Goal: Transaction & Acquisition: Obtain resource

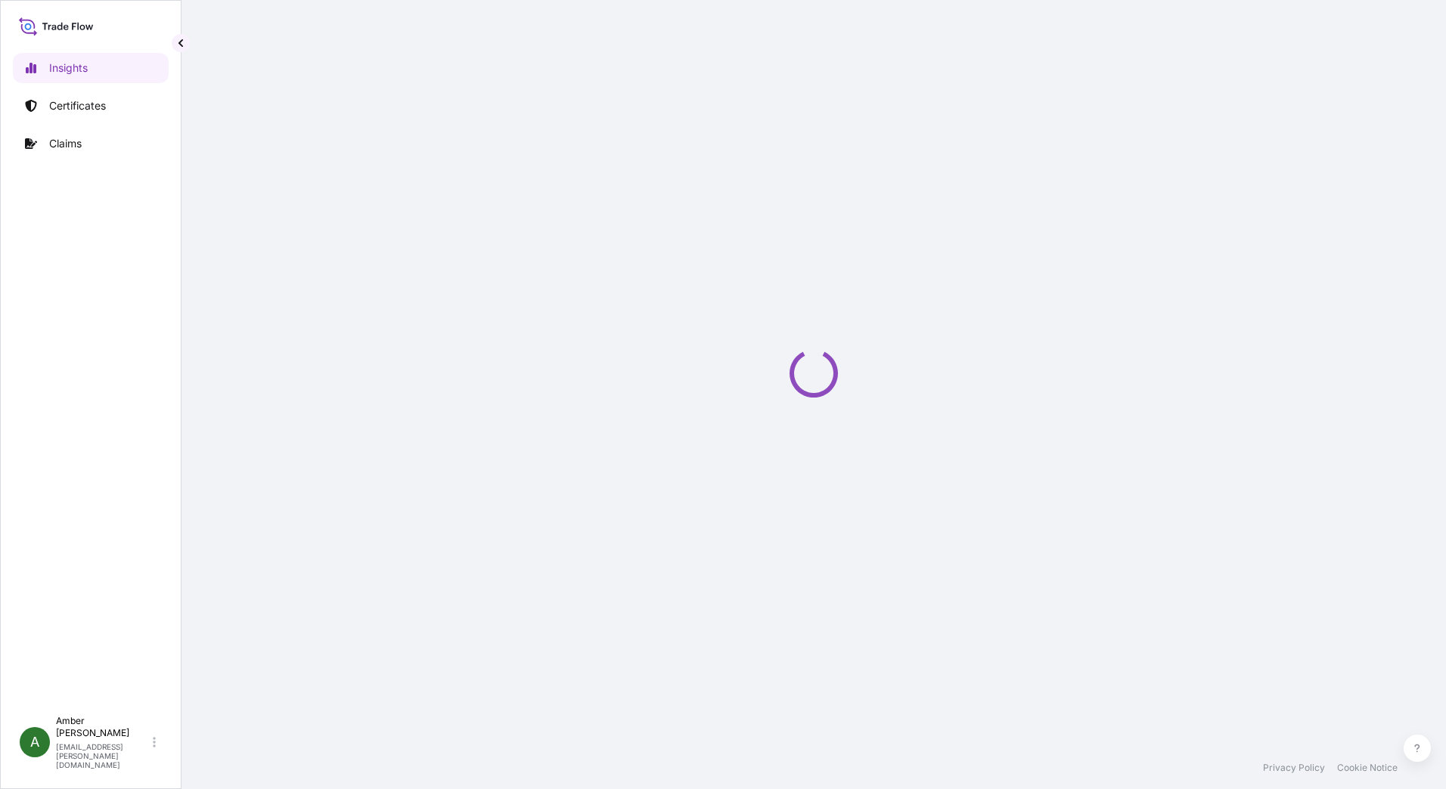
select select "2025"
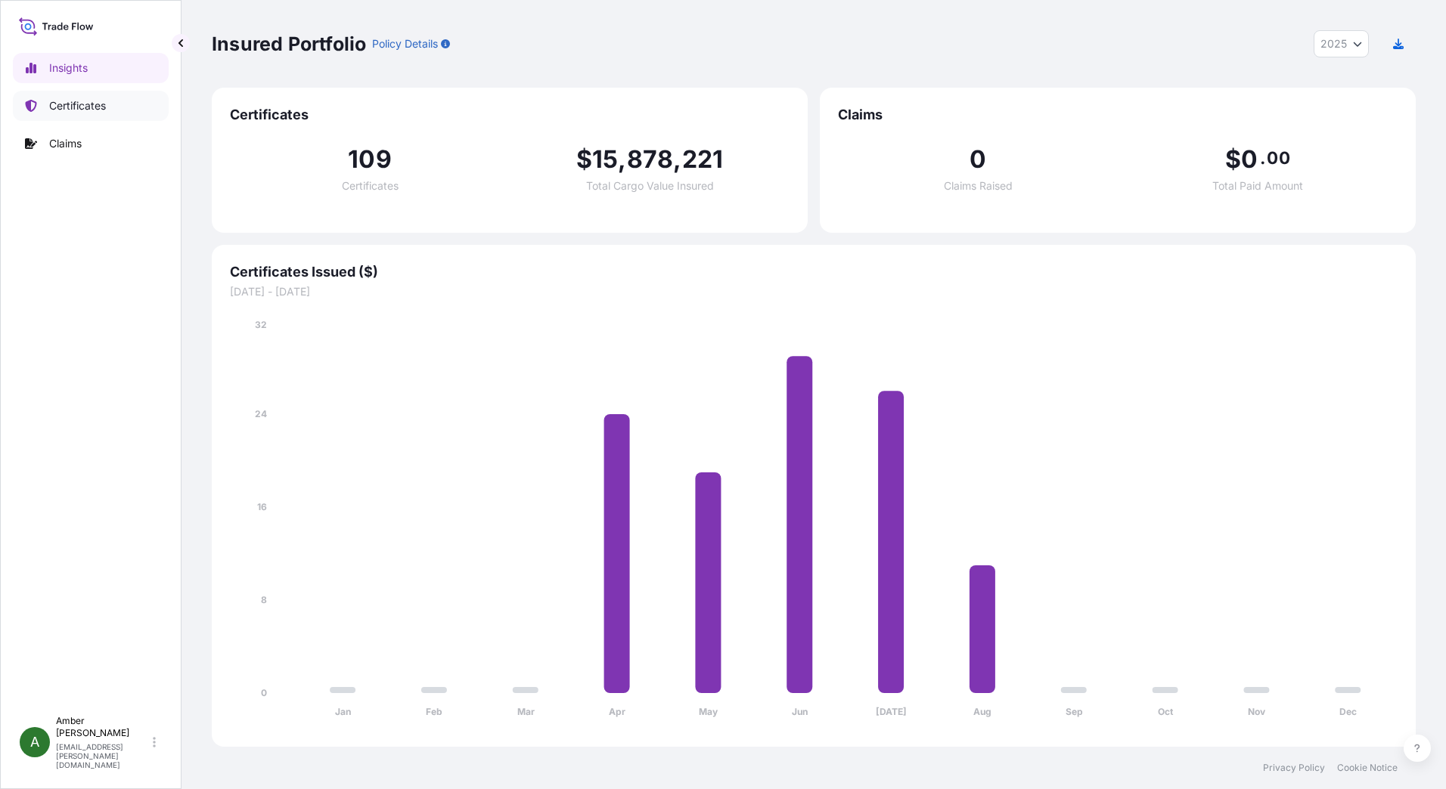
click at [103, 110] on p "Certificates" at bounding box center [77, 105] width 57 height 15
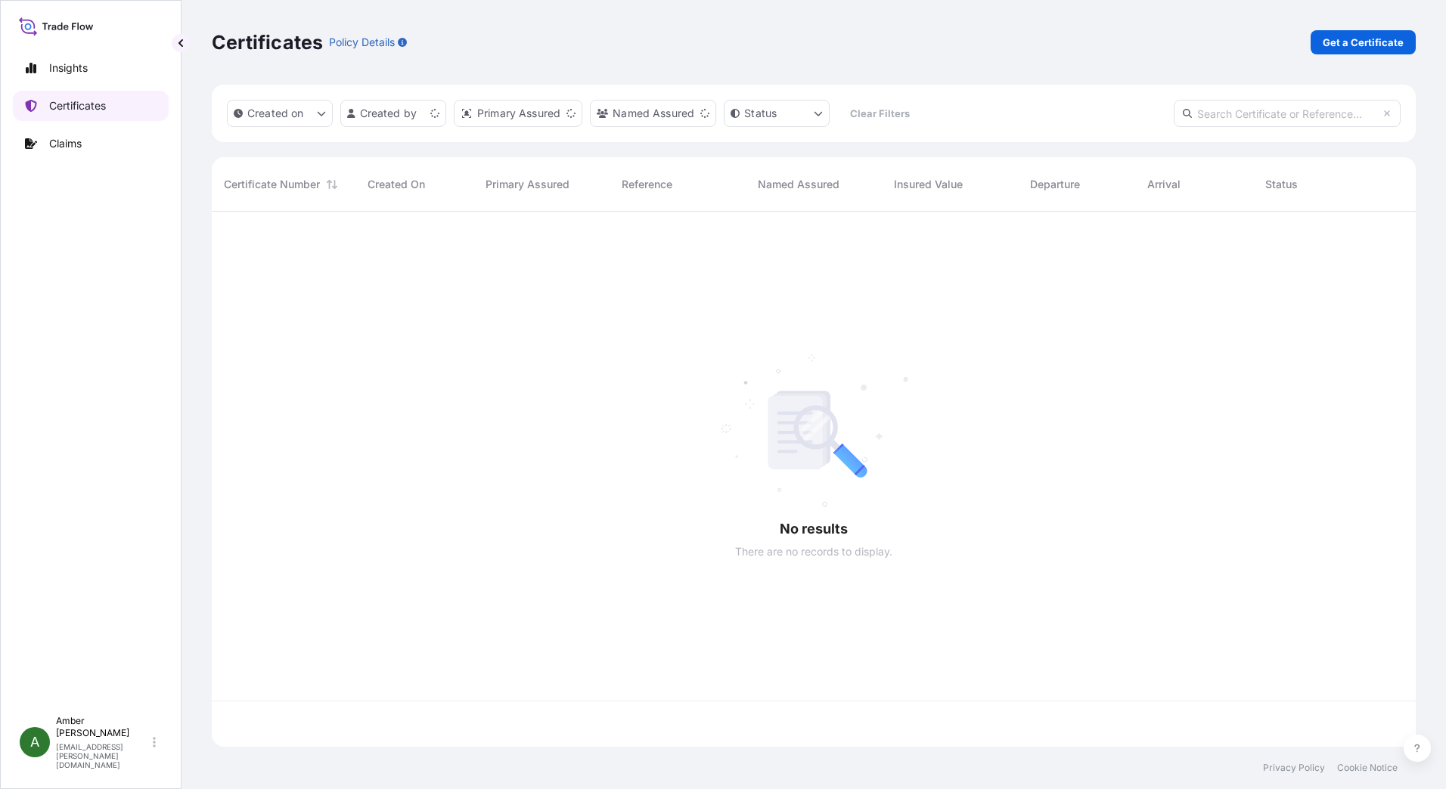
scroll to position [532, 1193]
click at [1367, 39] on p "Get a Certificate" at bounding box center [1363, 42] width 81 height 15
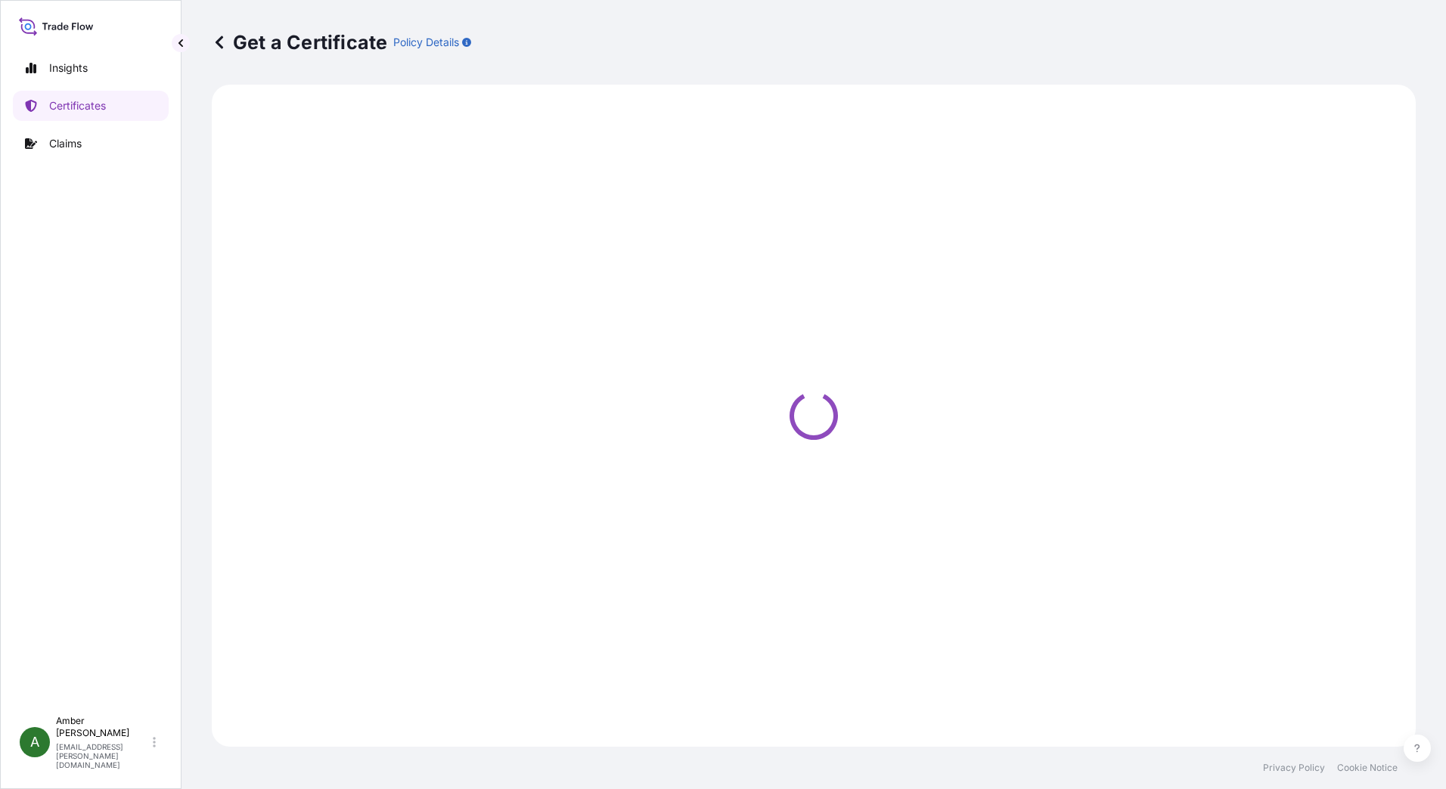
select select "Ocean Vessel"
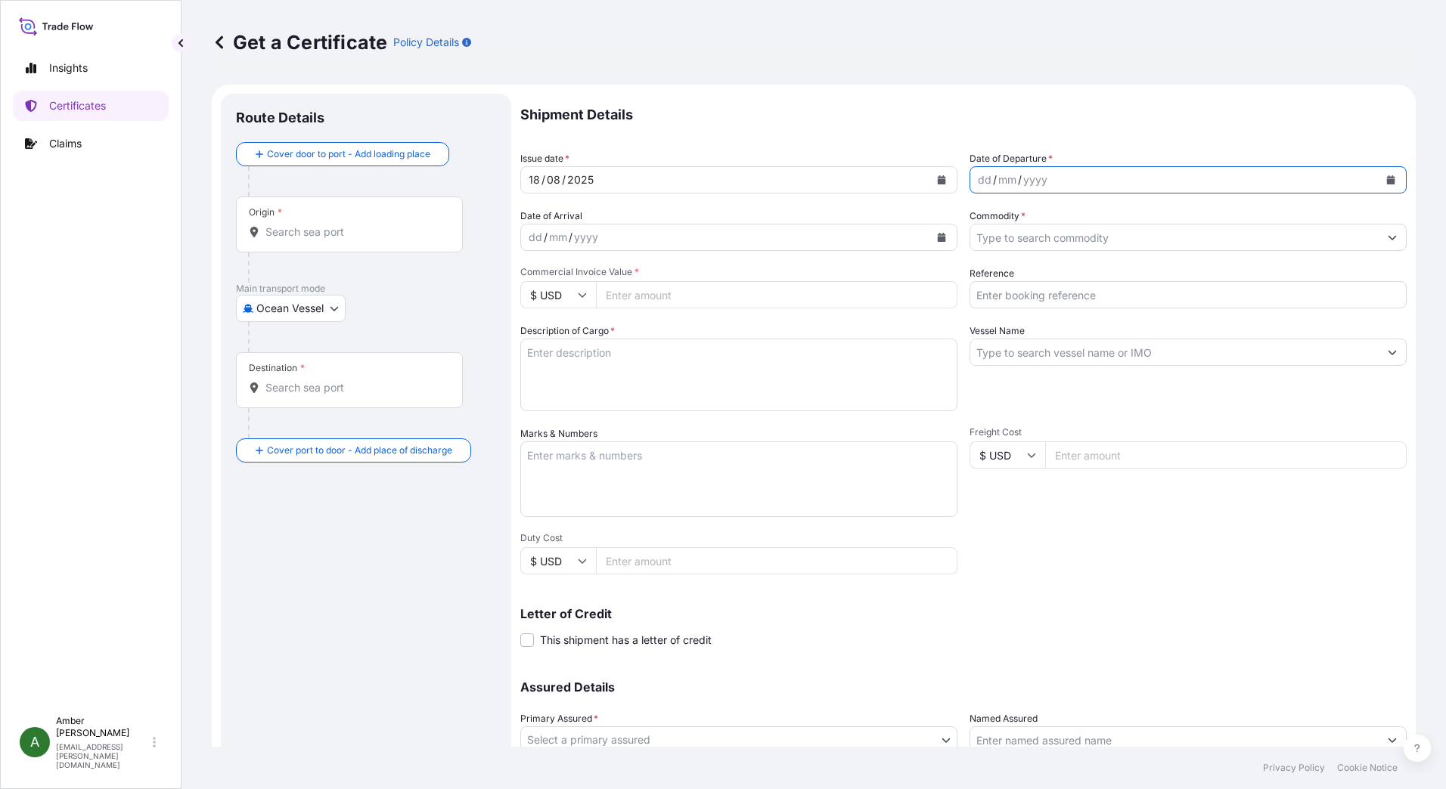
click at [1387, 181] on icon "Calendar" at bounding box center [1391, 179] width 8 height 9
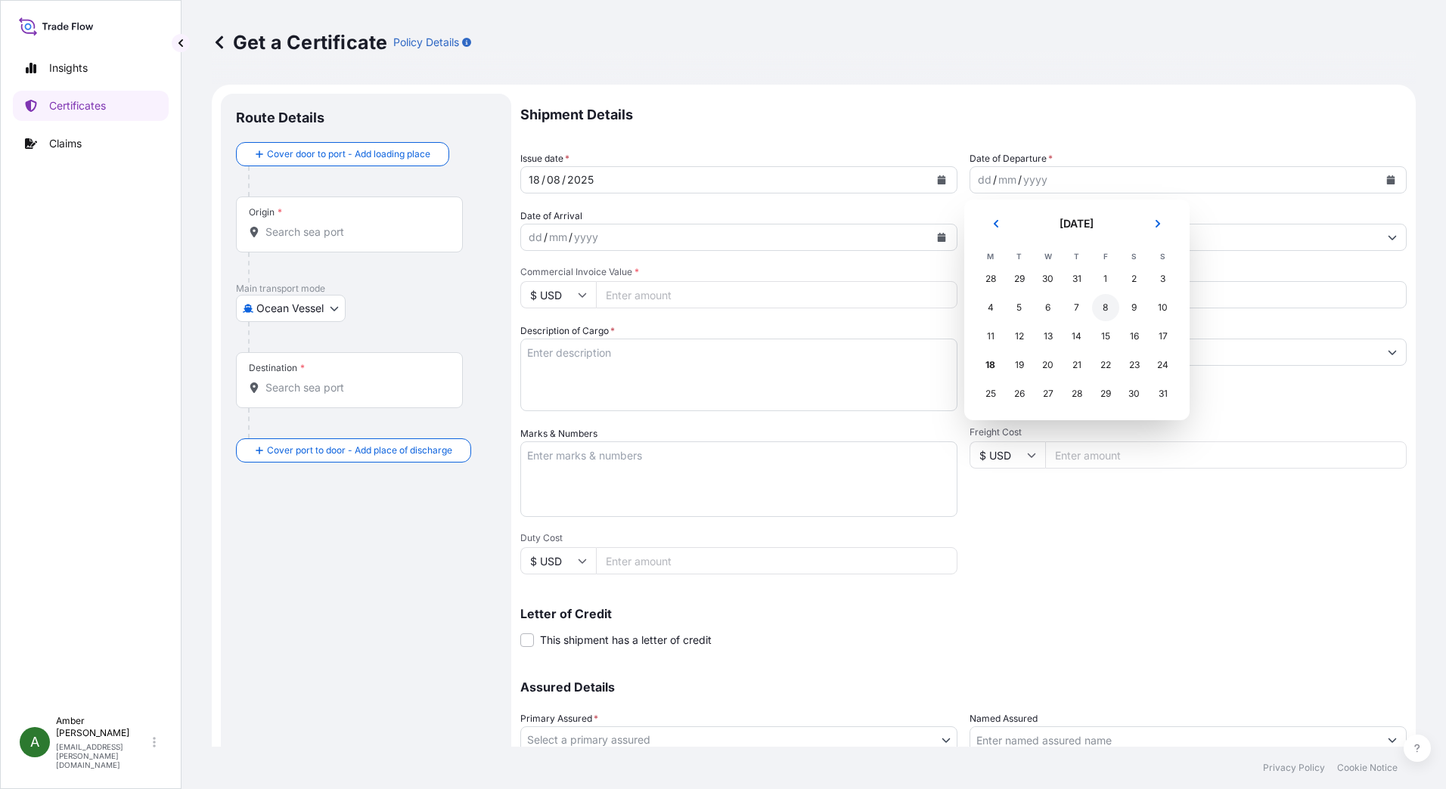
click at [1101, 306] on div "8" at bounding box center [1105, 307] width 27 height 27
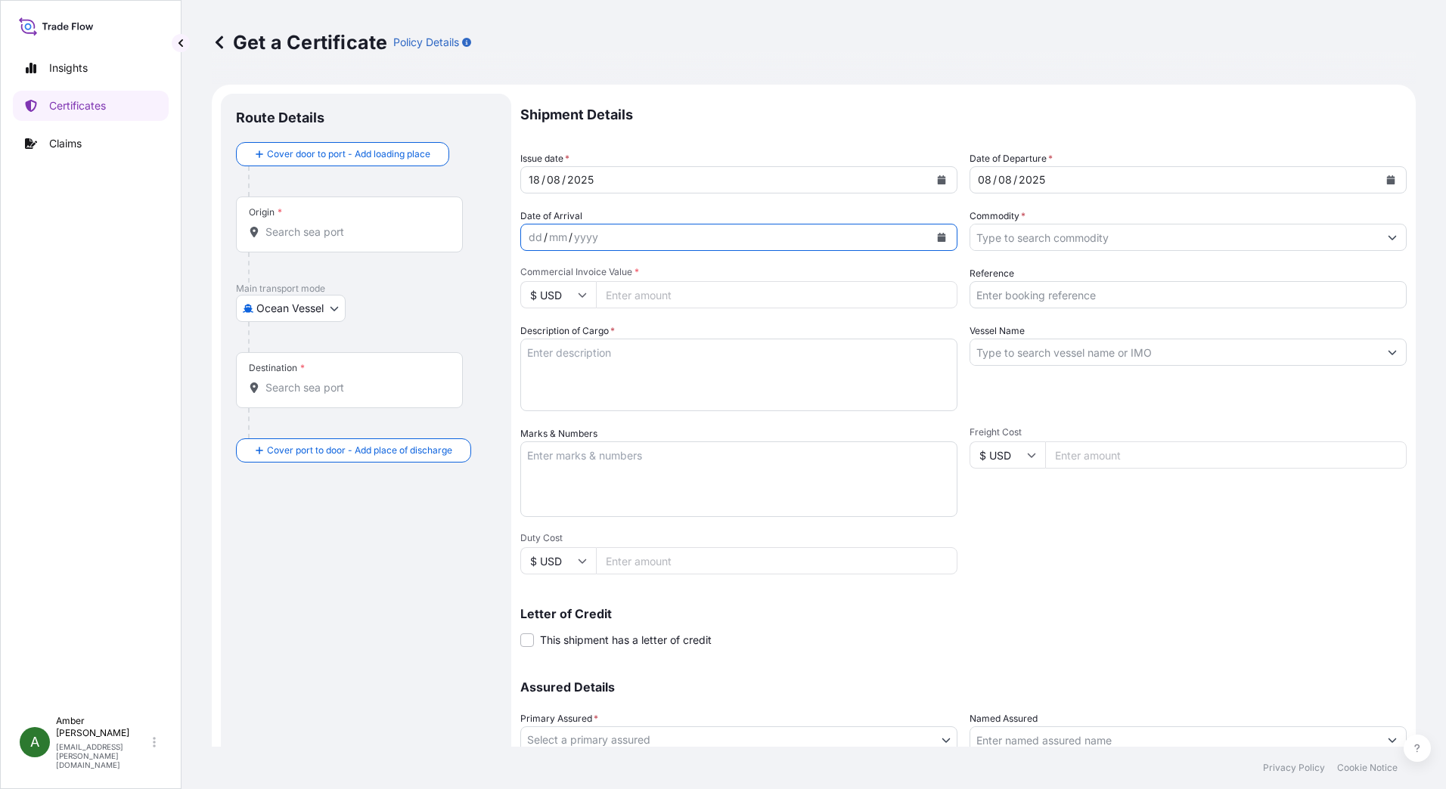
click at [938, 237] on icon "Calendar" at bounding box center [942, 237] width 8 height 9
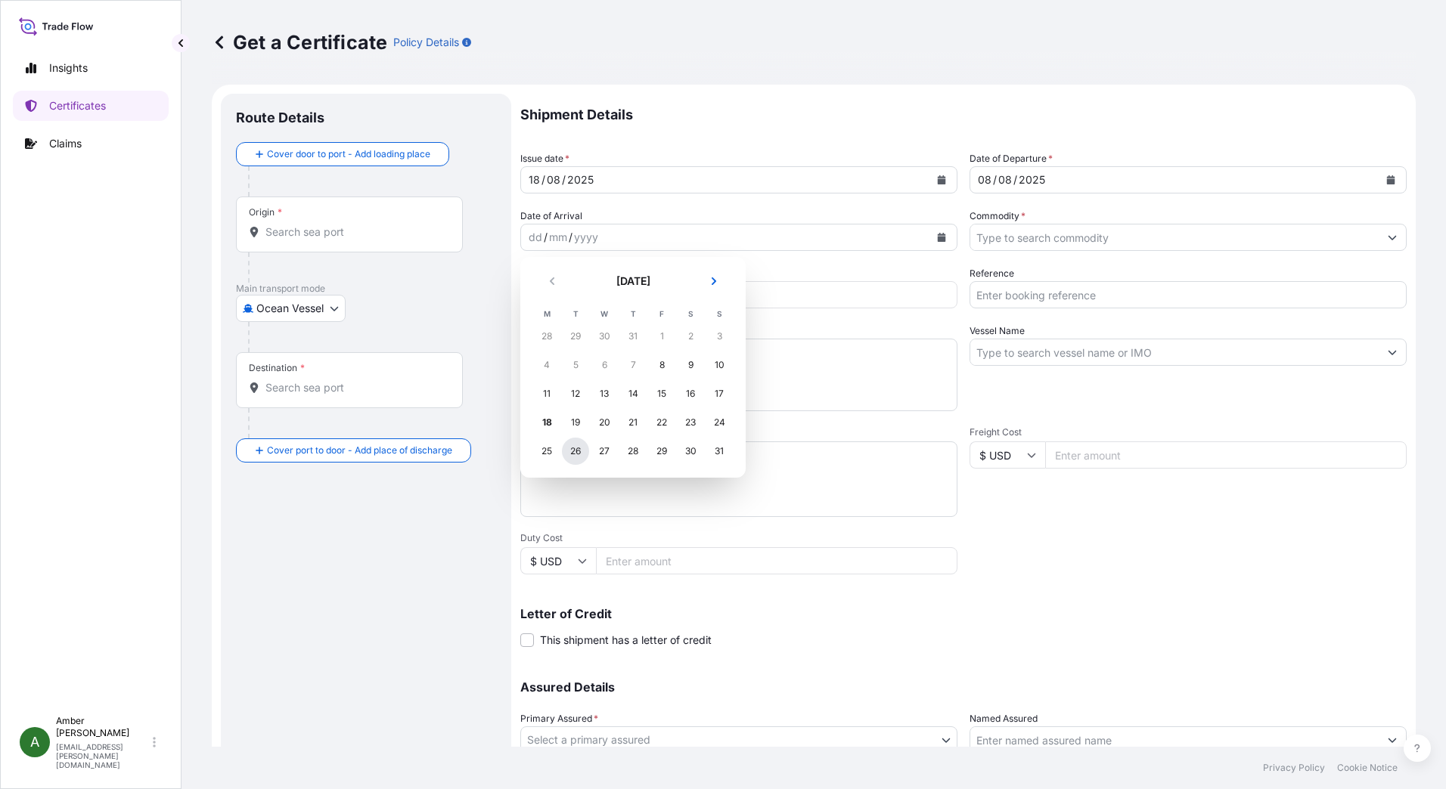
click at [578, 453] on div "26" at bounding box center [575, 451] width 27 height 27
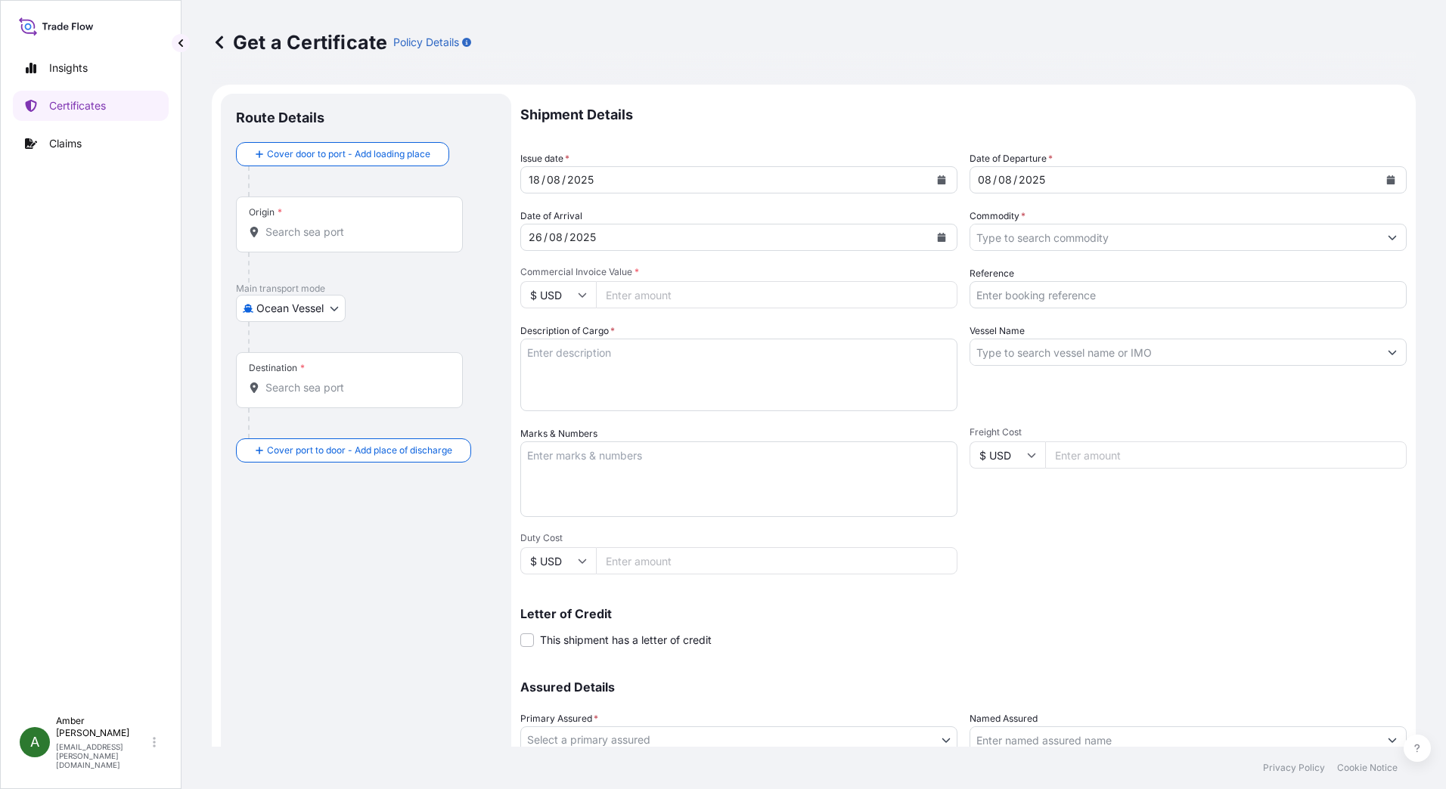
click at [1387, 177] on icon "Calendar" at bounding box center [1391, 179] width 8 height 9
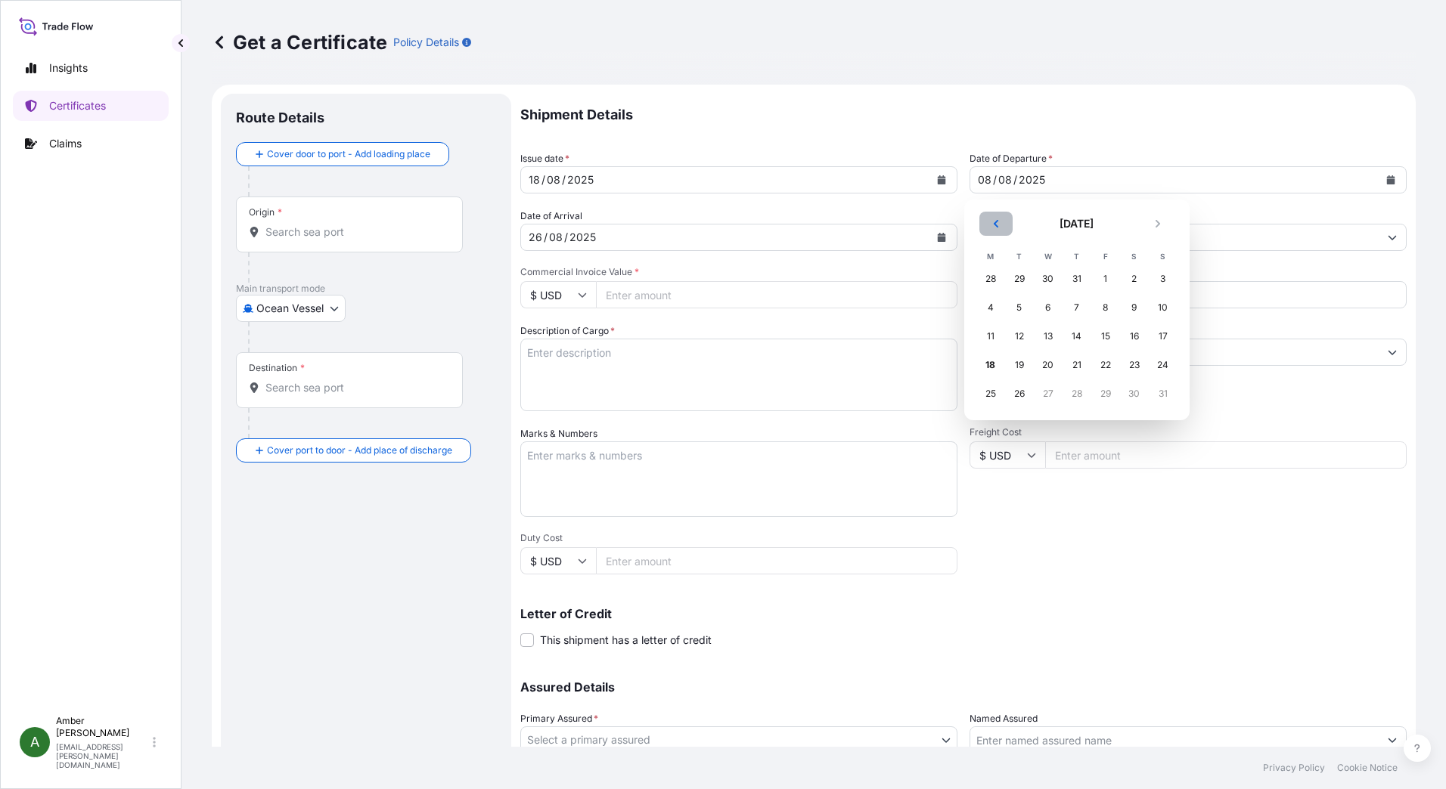
click at [993, 223] on icon "Previous" at bounding box center [995, 223] width 9 height 9
click at [1142, 364] on div "26" at bounding box center [1134, 365] width 27 height 27
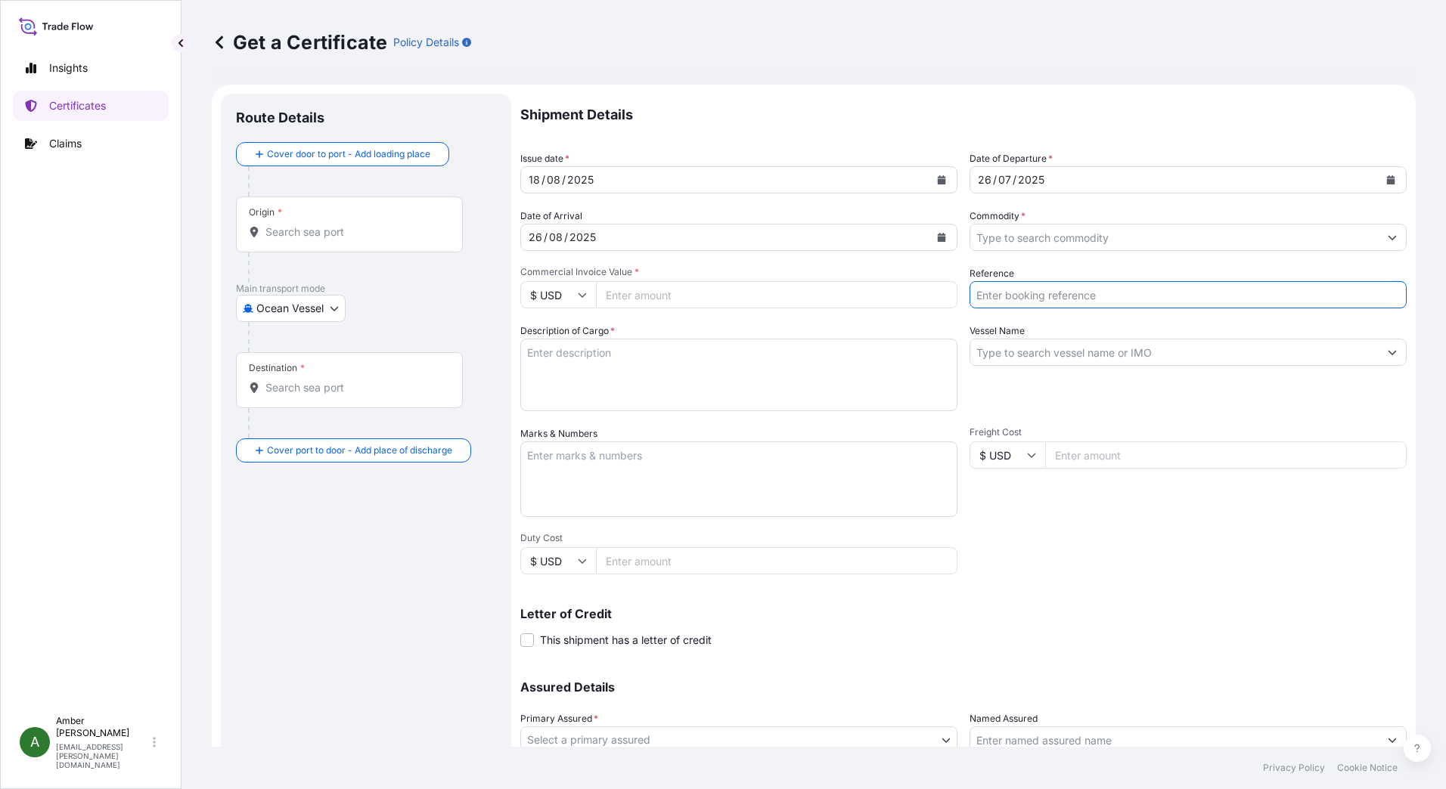
click at [1027, 299] on input "Reference" at bounding box center [1187, 294] width 437 height 27
paste input "25595474"
type input "25595474"
click at [1056, 238] on input "Commodity *" at bounding box center [1174, 237] width 408 height 27
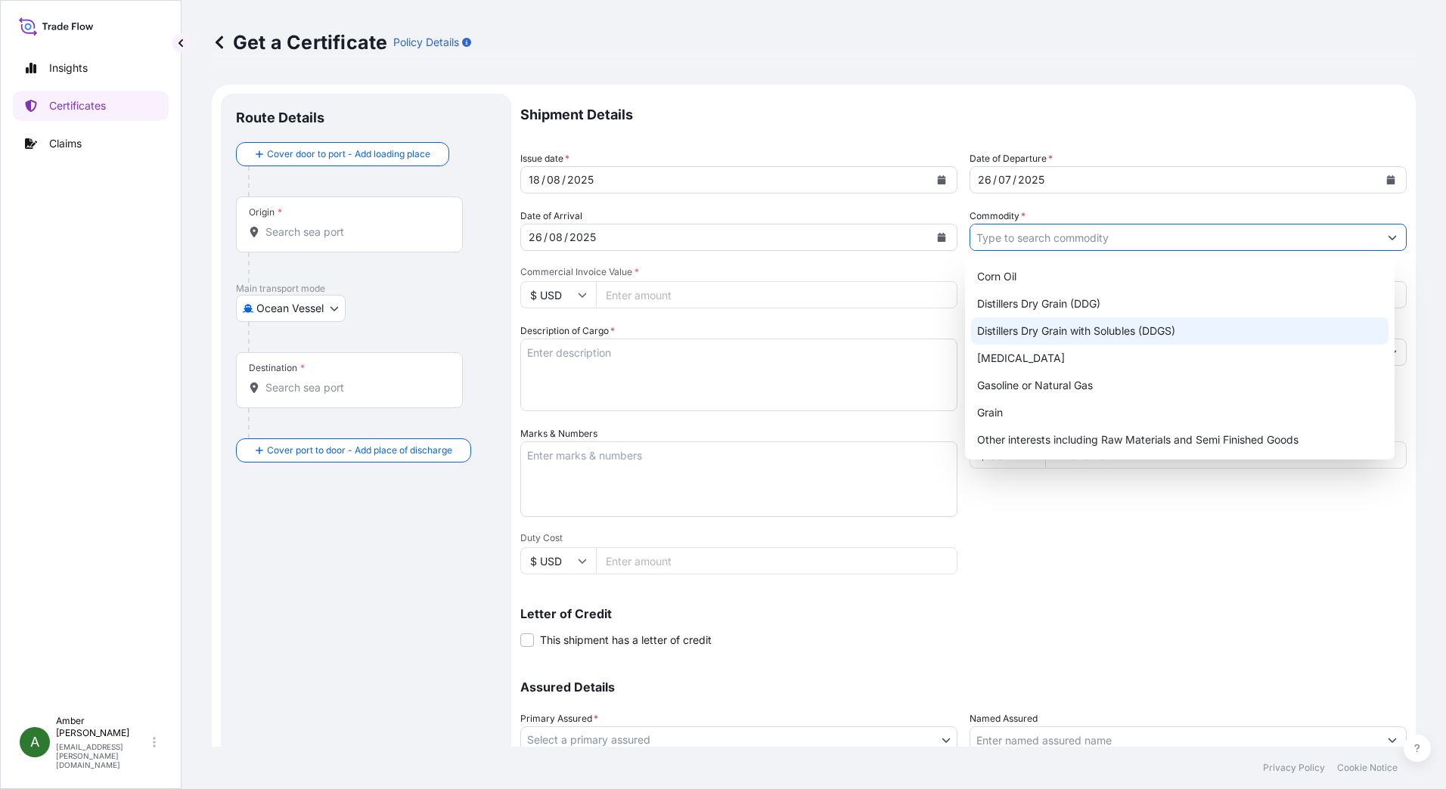
click at [1078, 327] on div "Distillers Dry Grain with Solubles (DDGS)" at bounding box center [1180, 331] width 418 height 27
type input "Distillers Dry Grain with Solubles (DDGS)"
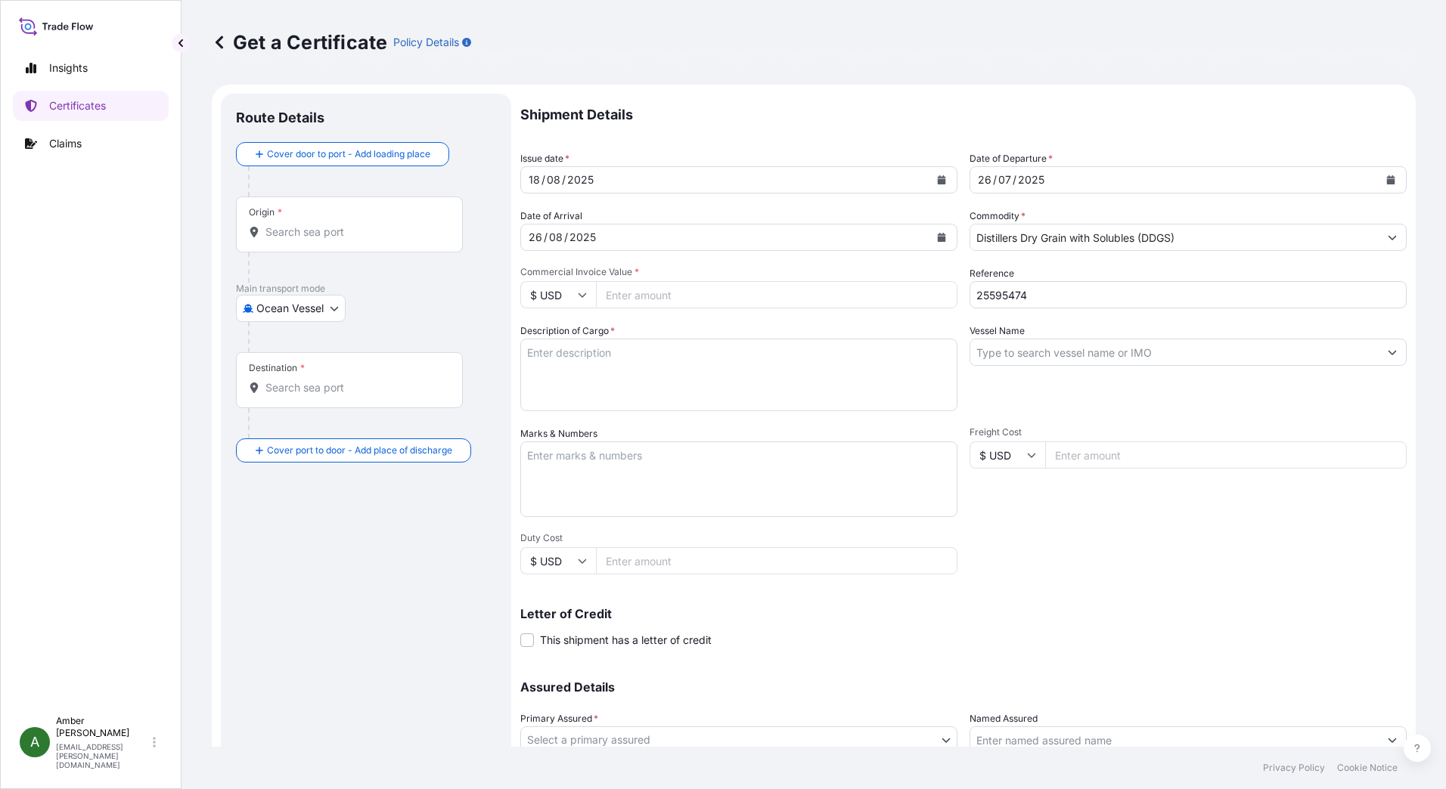
click at [684, 297] on input "Commercial Invoice Value *" at bounding box center [776, 294] width 361 height 27
paste input "289469.70"
type input "289469.70"
click at [309, 234] on input "Origin *" at bounding box center [354, 232] width 178 height 15
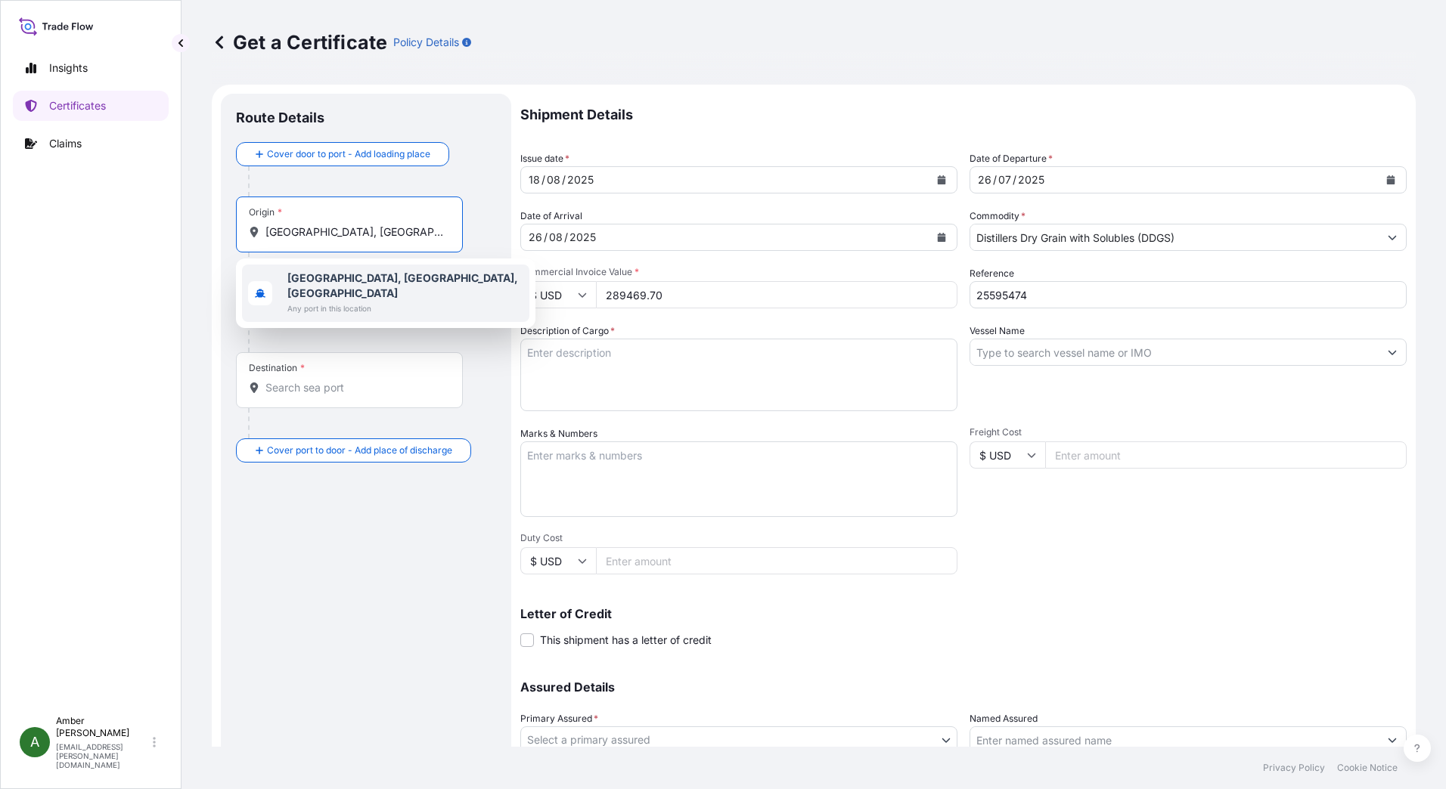
click at [310, 274] on b "[GEOGRAPHIC_DATA], [GEOGRAPHIC_DATA], [GEOGRAPHIC_DATA]" at bounding box center [402, 285] width 231 height 28
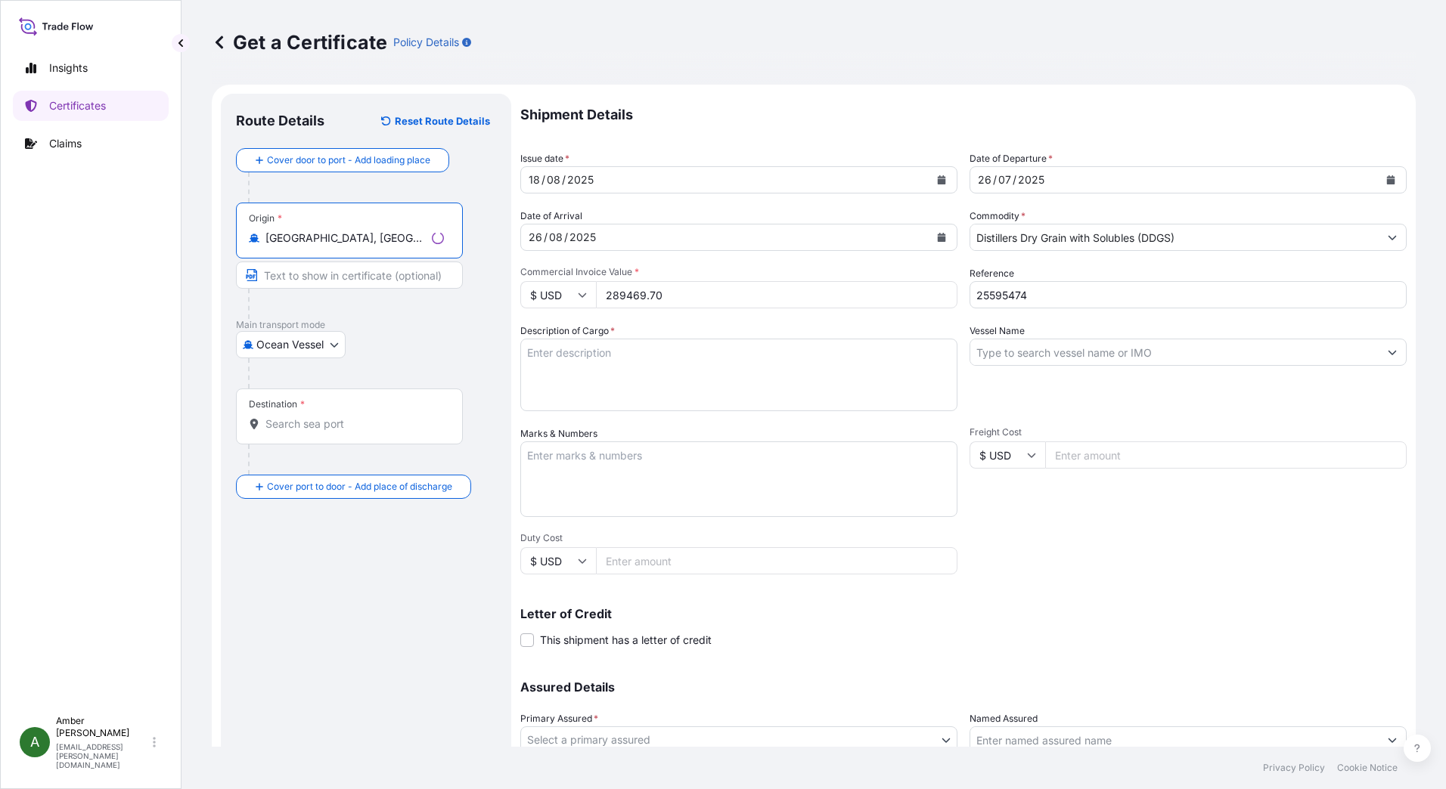
type input "[GEOGRAPHIC_DATA], [GEOGRAPHIC_DATA], [GEOGRAPHIC_DATA]"
click at [321, 423] on input "Destination *" at bounding box center [354, 424] width 178 height 15
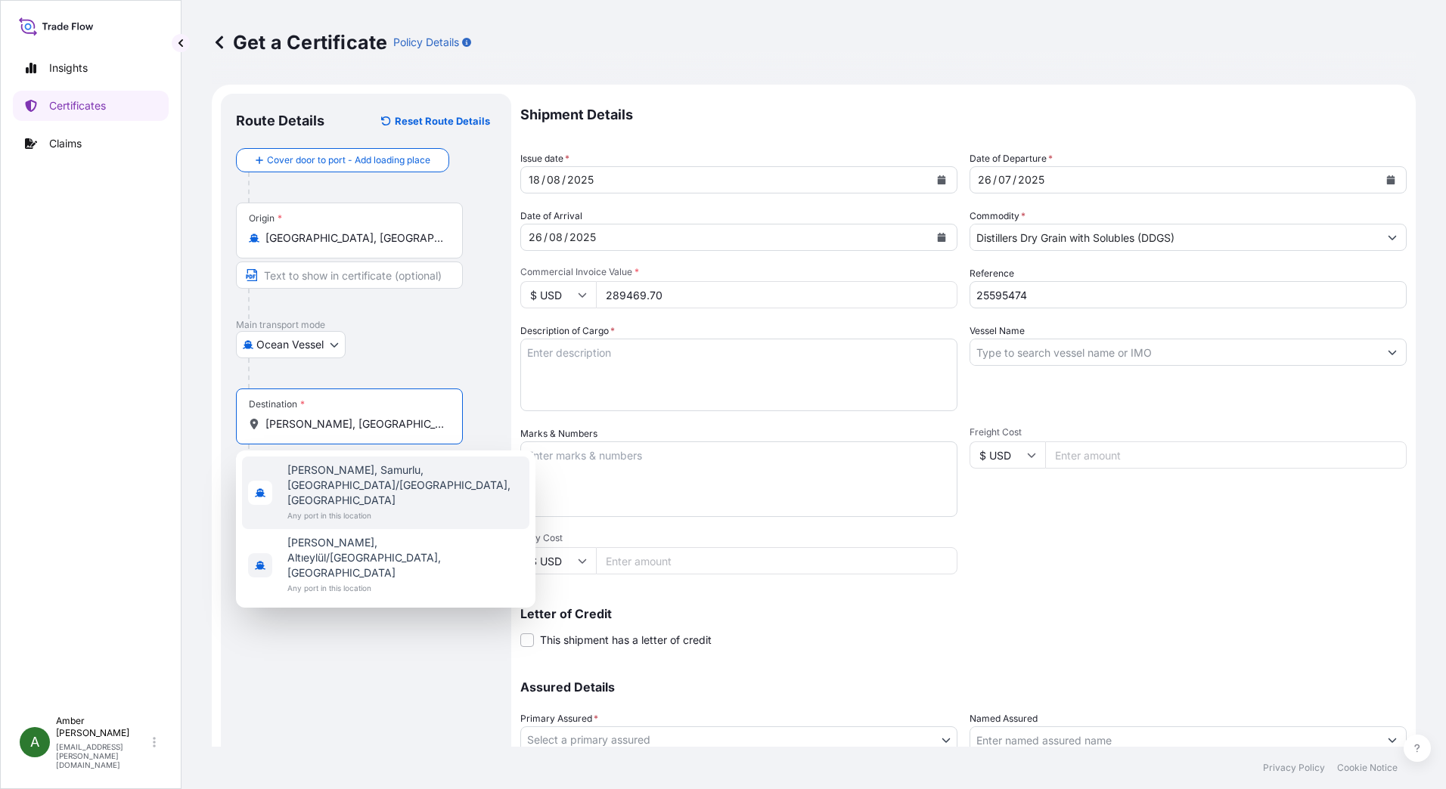
click at [344, 464] on span "[PERSON_NAME], Samurlu, [GEOGRAPHIC_DATA]/[GEOGRAPHIC_DATA], [GEOGRAPHIC_DATA]" at bounding box center [405, 485] width 236 height 45
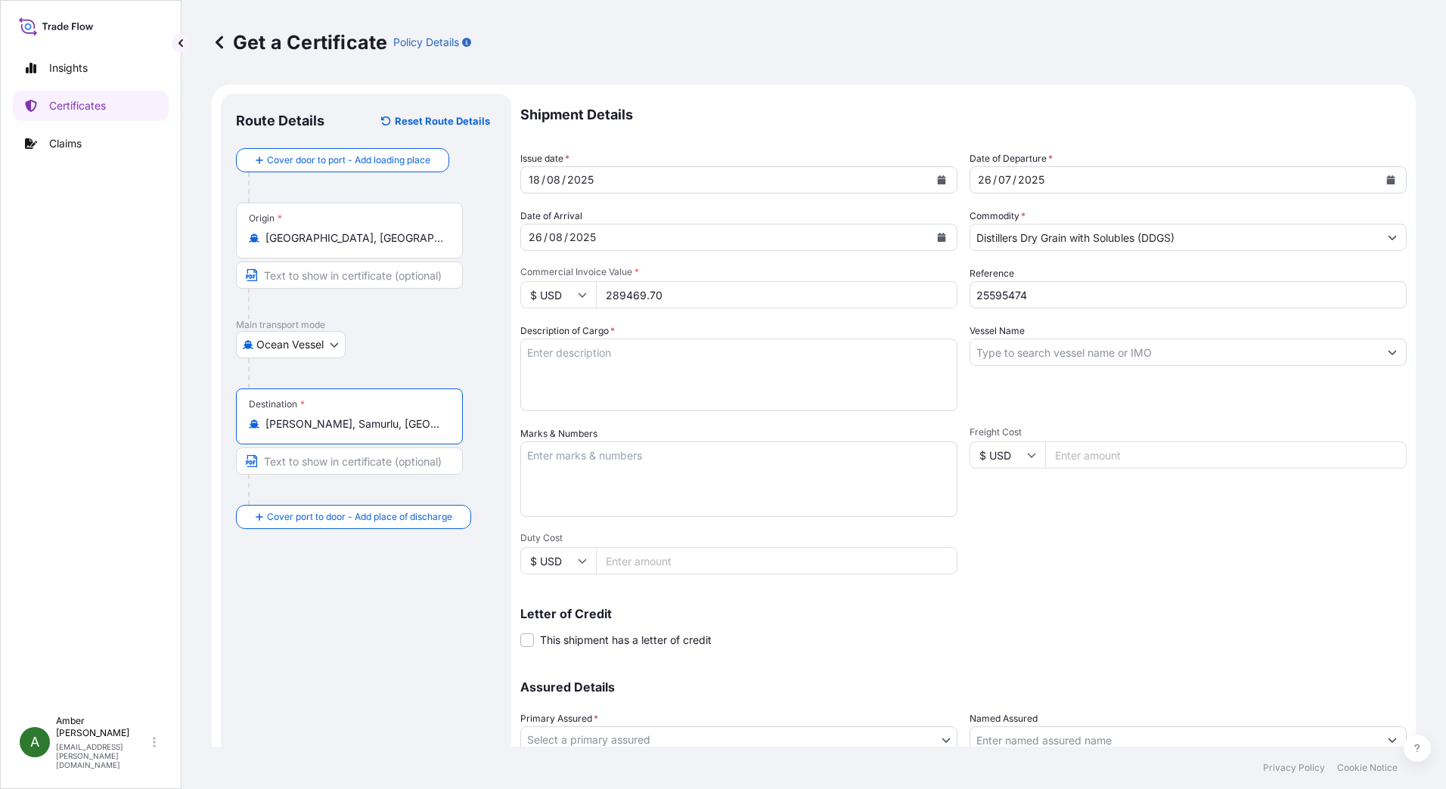
type input "[PERSON_NAME], Samurlu, [GEOGRAPHIC_DATA]/[GEOGRAPHIC_DATA], [GEOGRAPHIC_DATA]"
click at [1149, 352] on input "Vessel Name" at bounding box center [1174, 352] width 408 height 27
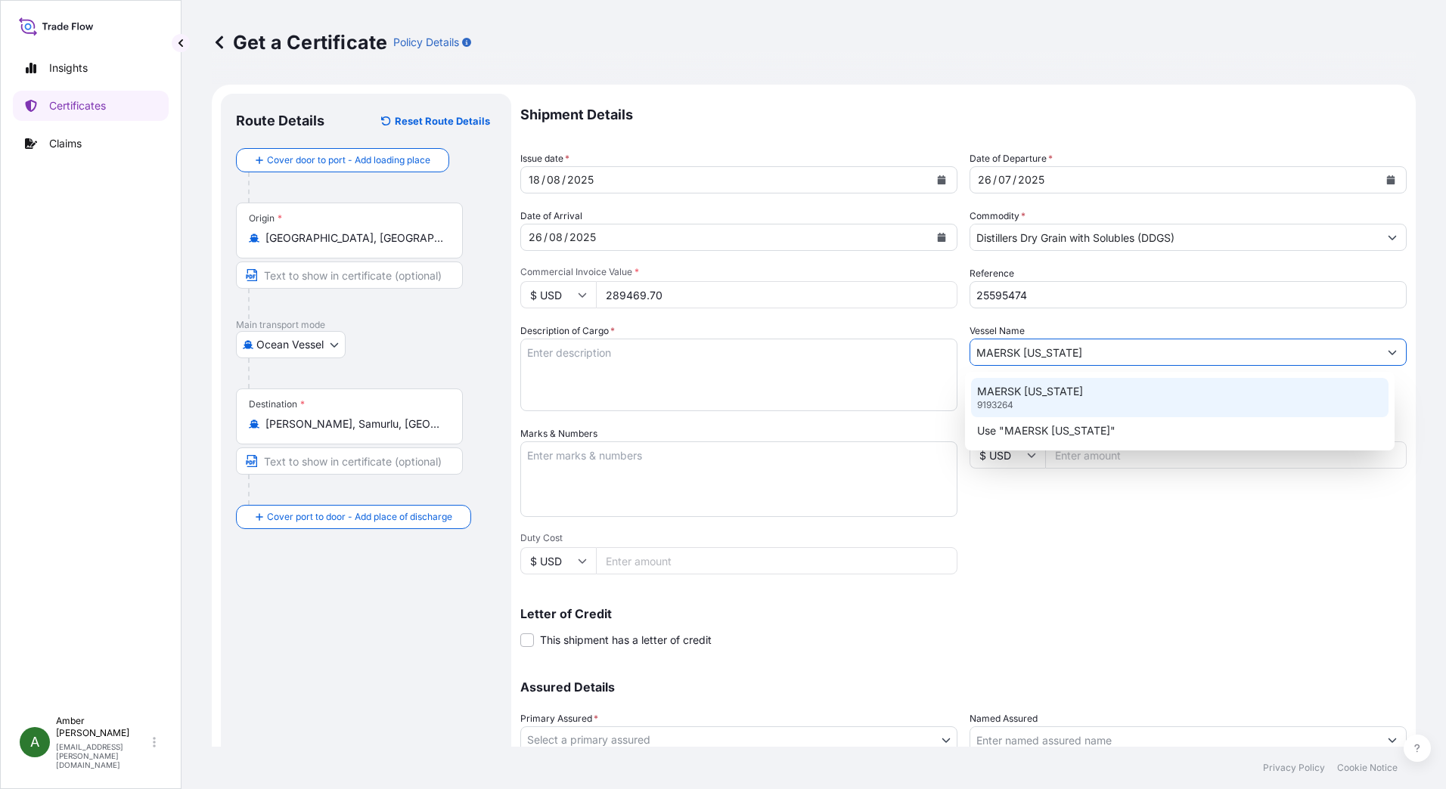
click at [1021, 393] on p "MAERSK [US_STATE]" at bounding box center [1030, 391] width 106 height 15
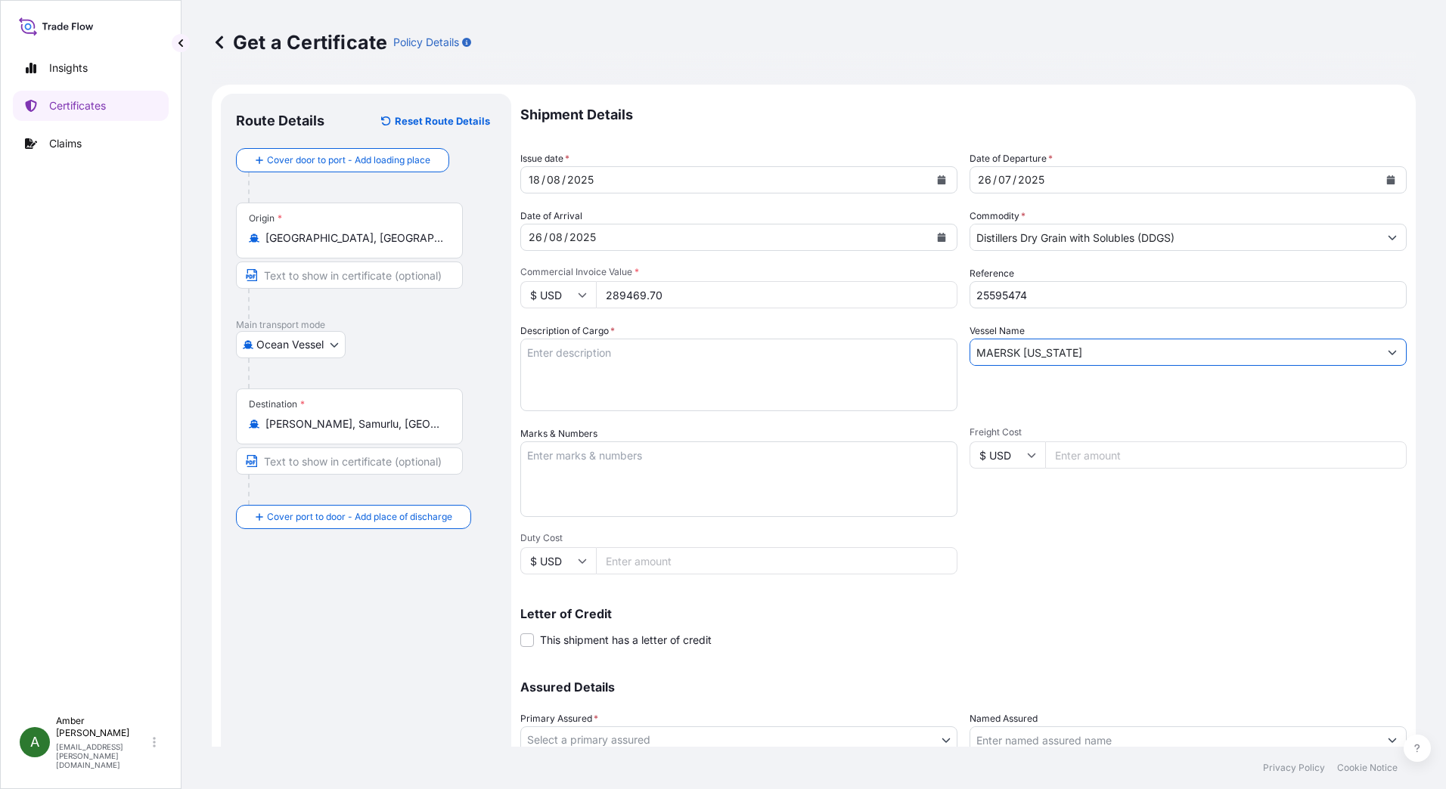
type input "MAERSK [US_STATE]"
click at [796, 368] on textarea "Description of Cargo *" at bounding box center [738, 375] width 437 height 73
click at [625, 366] on textarea "Description of Cargo *" at bounding box center [738, 375] width 437 height 73
paste textarea "POET DISTILLERS DRIED GRAINS TOTAL WEIGHT (MTS): 1,286.532 FREIGHT PREPAID BULK…"
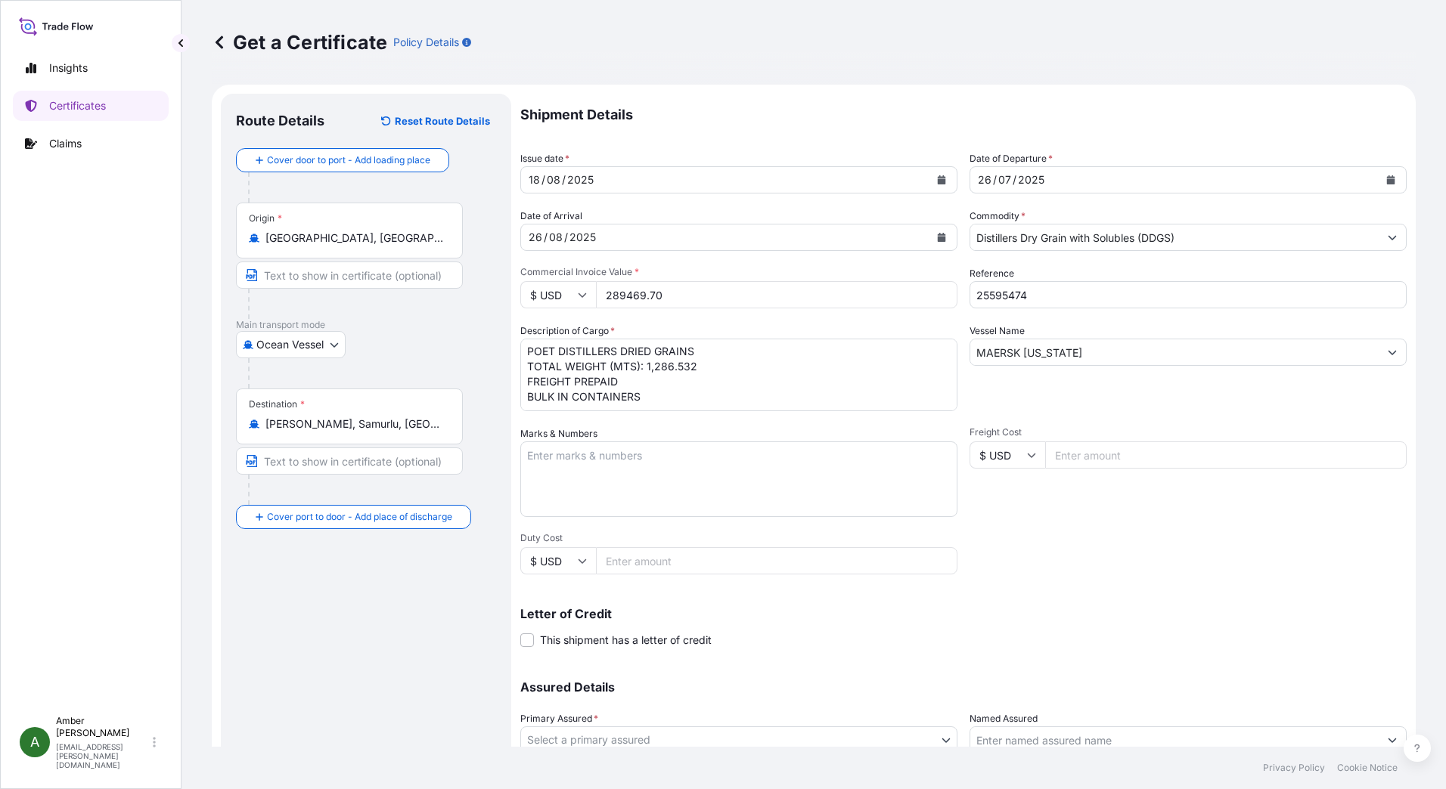
click at [621, 401] on textarea "POET DISTILLERS DRIED GRAINS TOTAL WEIGHT (MTS): 1,286.532 FREIGHT PREPAID BULK…" at bounding box center [738, 375] width 437 height 73
paste textarea "X20250718289856"
type textarea "POET DISTILLERS DRIED GRAINS TOTAL WEIGHT (MTS): 1,286.532 FREIGHT PREPAID BULK…"
click at [1242, 605] on div "Letter of Credit This shipment has a letter of credit Letter of credit * Letter…" at bounding box center [963, 619] width 886 height 58
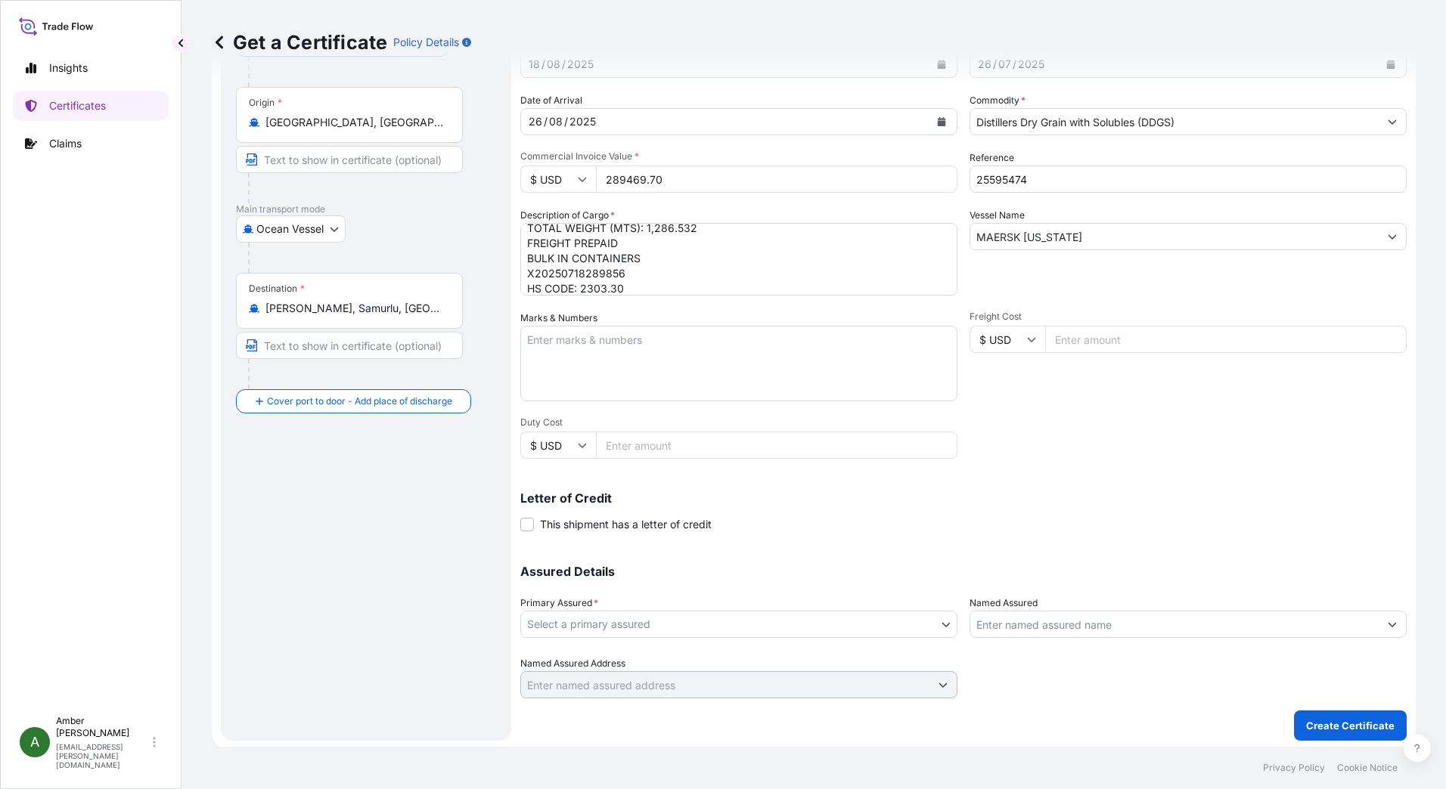
scroll to position [119, 0]
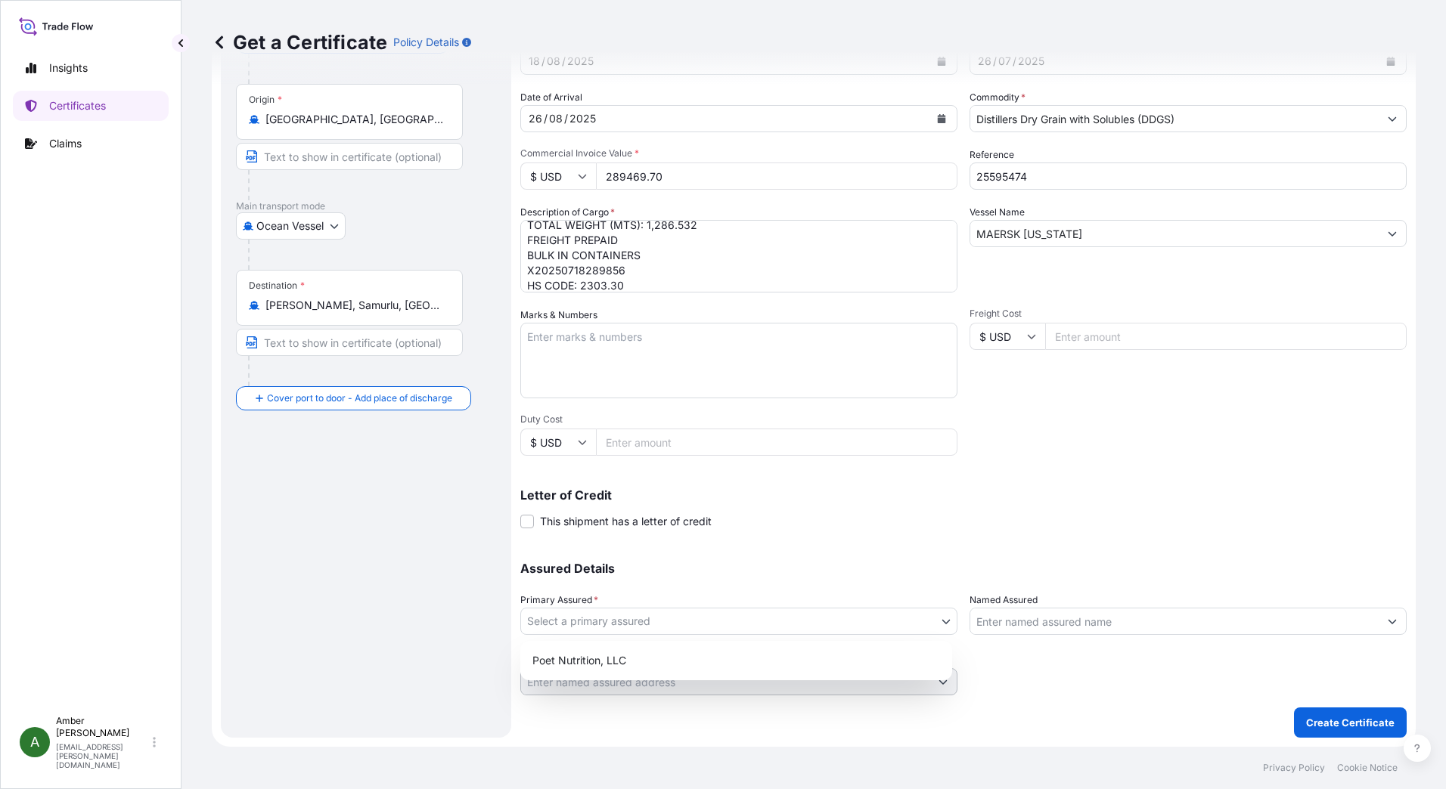
click at [731, 615] on body "Insights Certificates Claims A [PERSON_NAME] [PERSON_NAME][EMAIL_ADDRESS][PERSO…" at bounding box center [723, 394] width 1446 height 789
click at [665, 666] on div "Poet Nutrition, LLC" at bounding box center [736, 660] width 420 height 27
select select "31546"
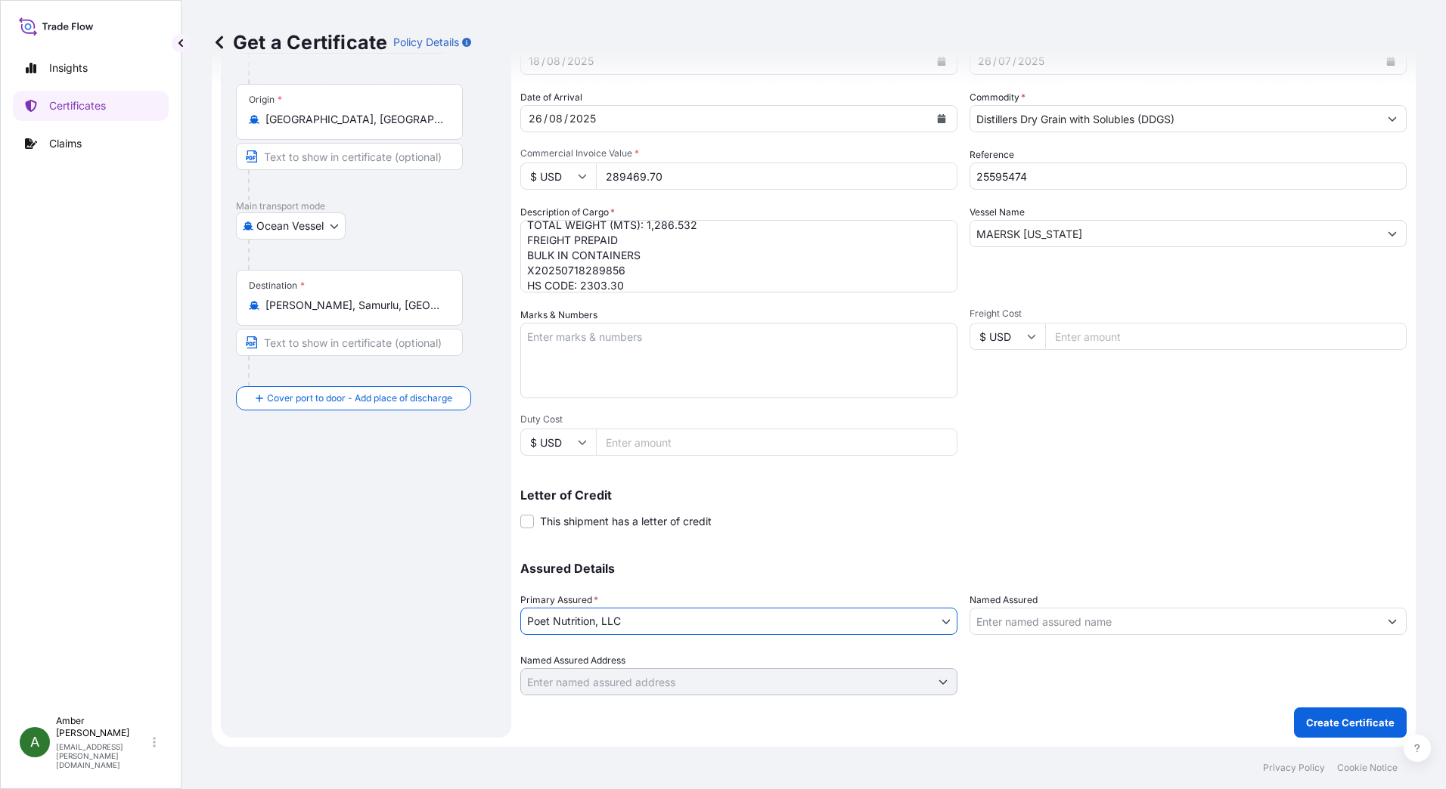
click at [1012, 622] on input "Named Assured" at bounding box center [1174, 621] width 408 height 27
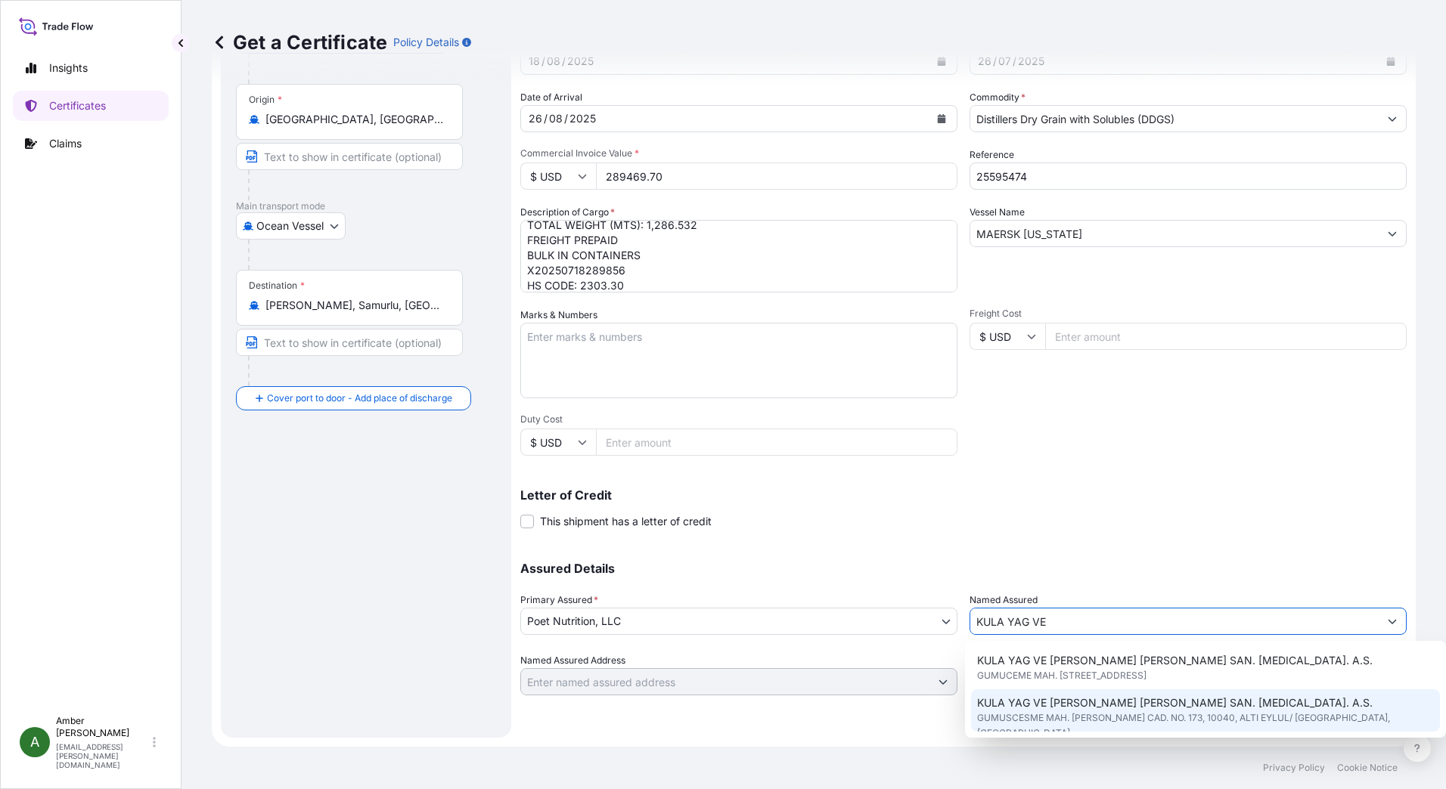
click at [1187, 719] on span "GUMUSCESME MAH. [PERSON_NAME] CAD. NO. 173, 10040, ALTI EYLUL/ [GEOGRAPHIC_DATA…" at bounding box center [1205, 726] width 457 height 30
type input "KULA YAG VE [PERSON_NAME] [PERSON_NAME] SAN. [MEDICAL_DATA]. A.S."
type input "GUMUSCESME MAH. [PERSON_NAME] CAD. NO. 173"
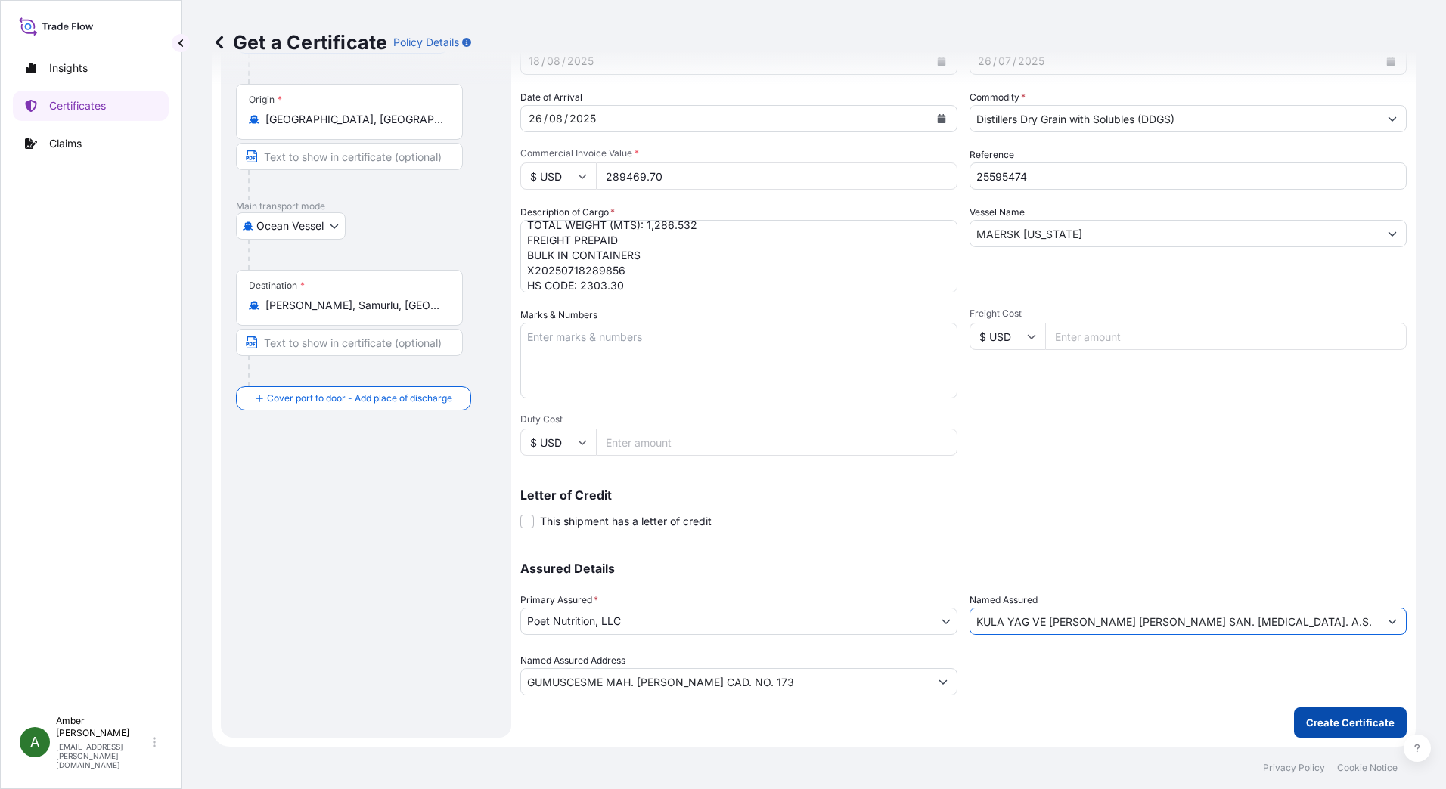
type input "KULA YAG VE [PERSON_NAME] [PERSON_NAME] SAN. [MEDICAL_DATA]. A.S."
click at [1333, 722] on p "Create Certificate" at bounding box center [1350, 722] width 88 height 15
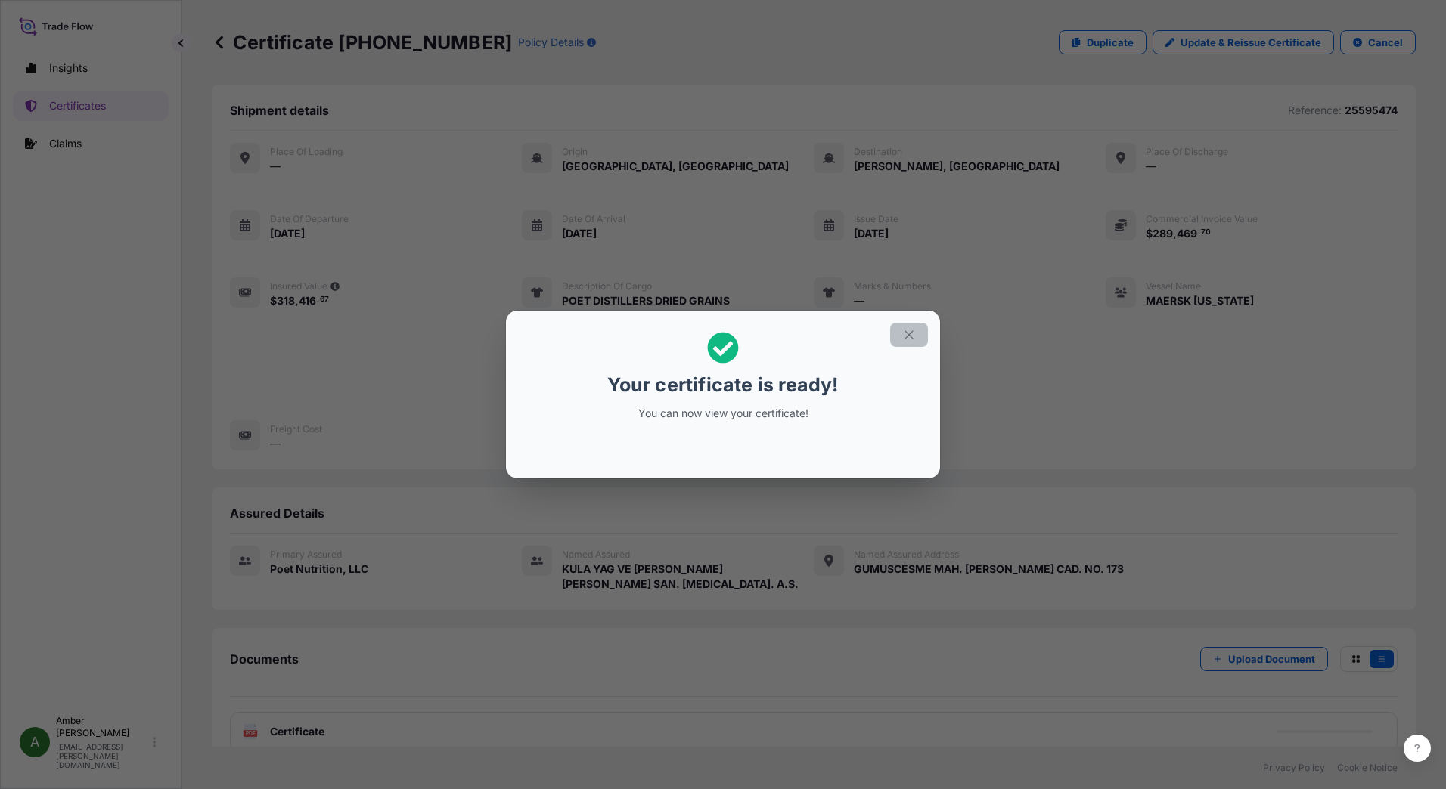
click at [907, 340] on icon "button" at bounding box center [909, 335] width 14 height 14
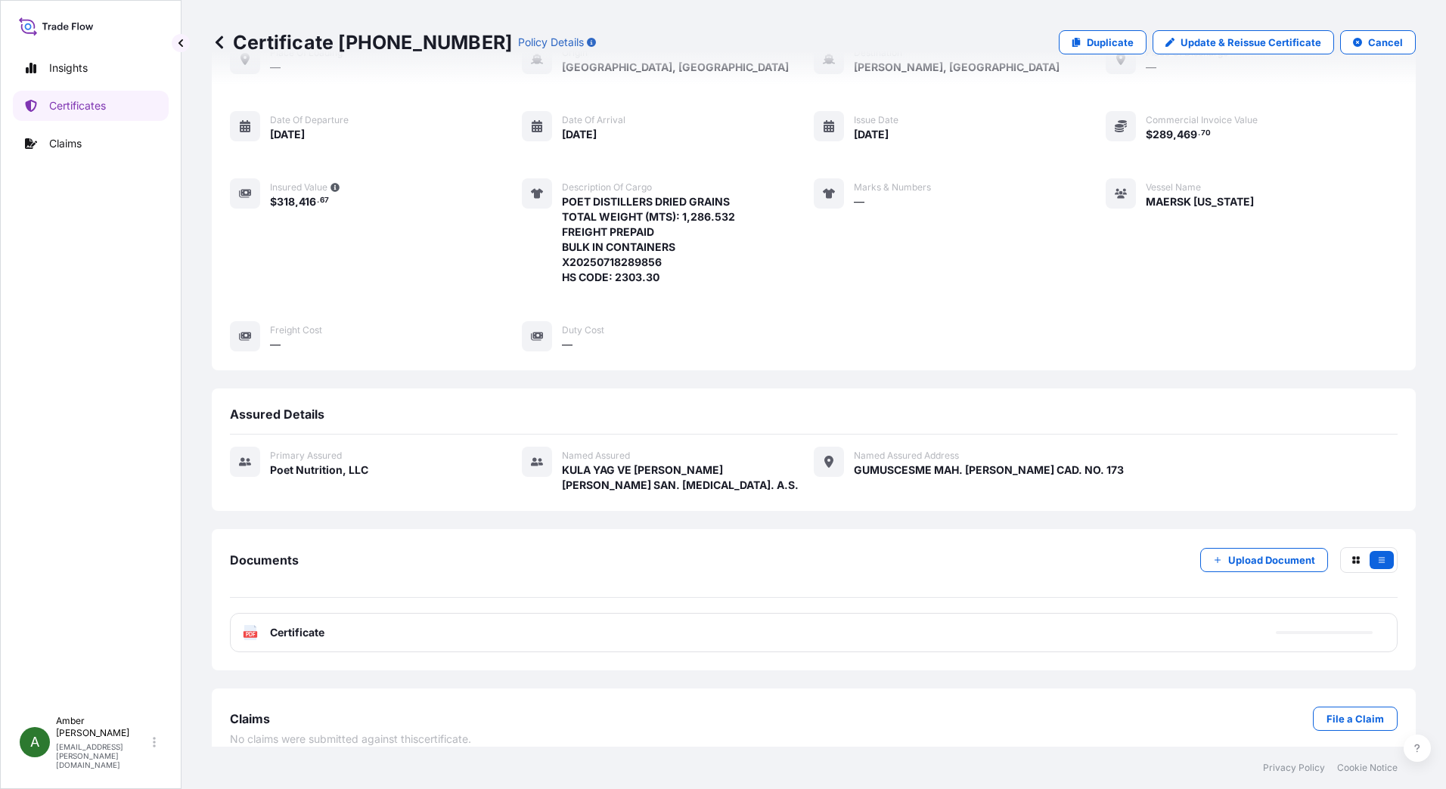
scroll to position [102, 0]
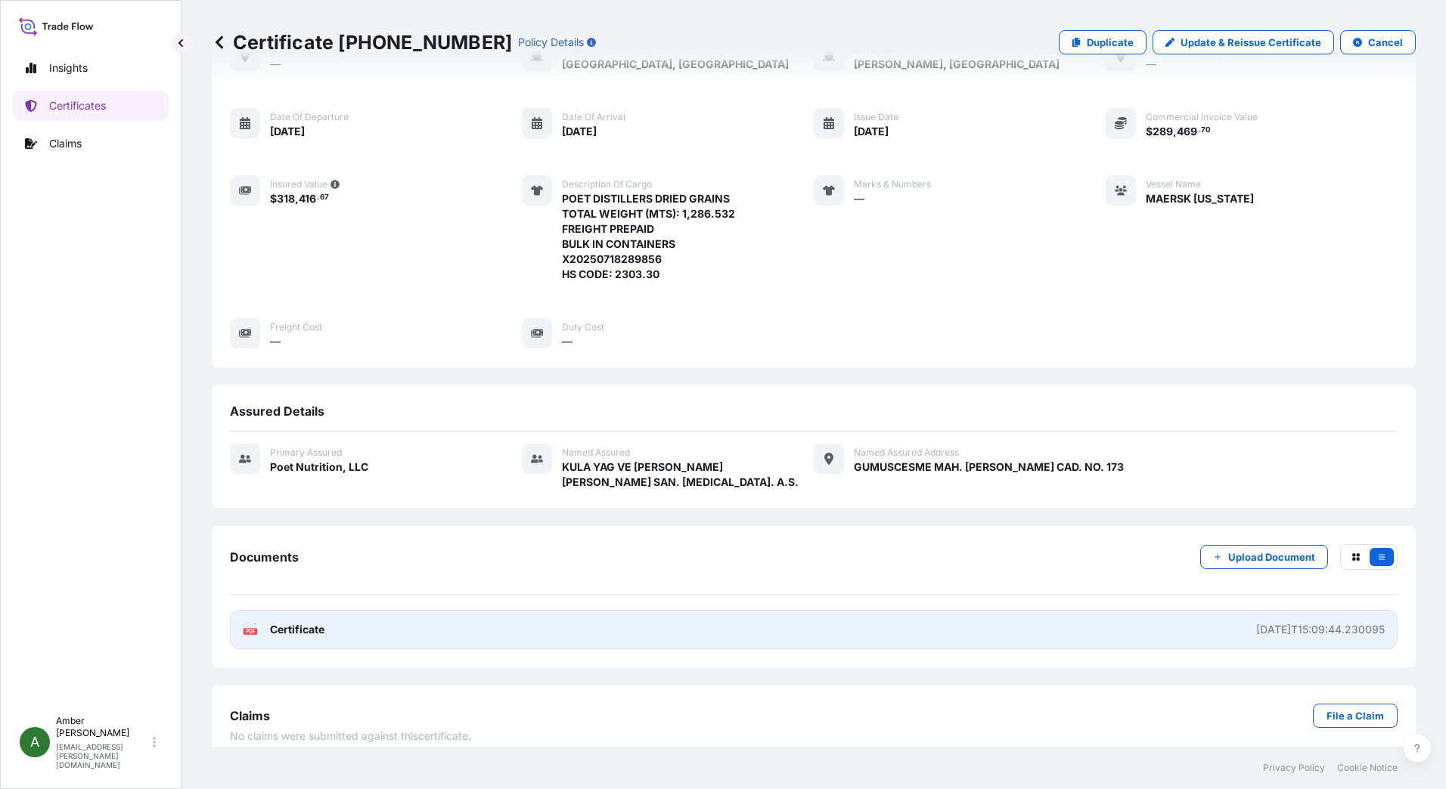
click at [244, 628] on rect at bounding box center [250, 631] width 14 height 6
